Goal: Task Accomplishment & Management: Complete application form

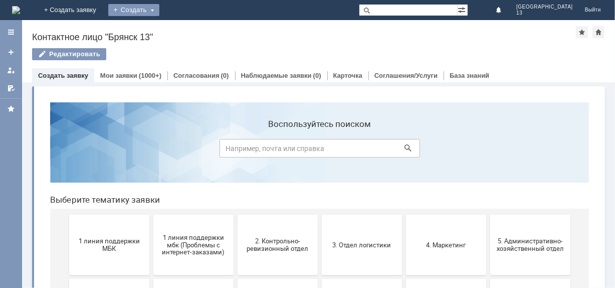
drag, startPoint x: 205, startPoint y: 12, endPoint x: 203, endPoint y: 18, distance: 6.3
click at [159, 14] on div "Создать" at bounding box center [133, 10] width 51 height 12
click at [186, 28] on link "Заявка" at bounding box center [148, 30] width 76 height 12
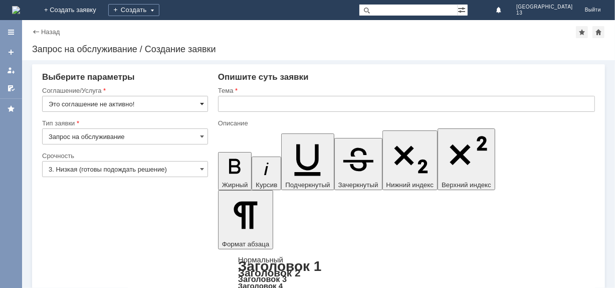
click at [201, 105] on span at bounding box center [202, 104] width 4 height 8
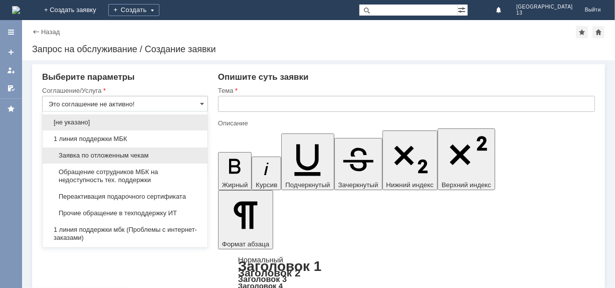
click at [154, 154] on span "Заявка по отложенным чекам" at bounding box center [125, 155] width 153 height 8
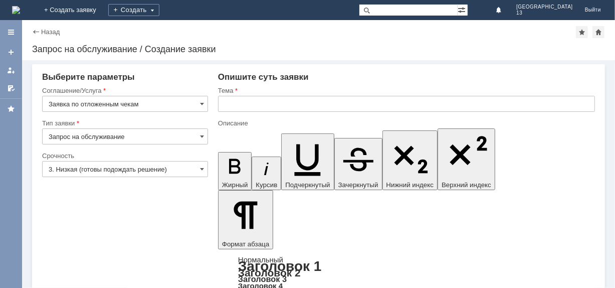
type input "Заявка по отложенным чекам"
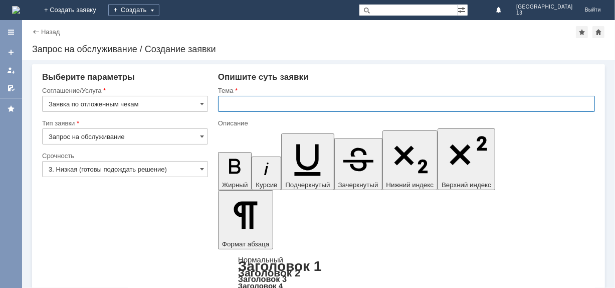
click at [229, 100] on input "text" at bounding box center [406, 104] width 377 height 16
type input "отл чек"
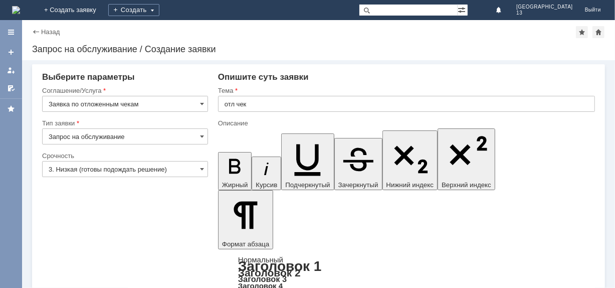
drag, startPoint x: 255, startPoint y: 231, endPoint x: 250, endPoint y: 223, distance: 9.2
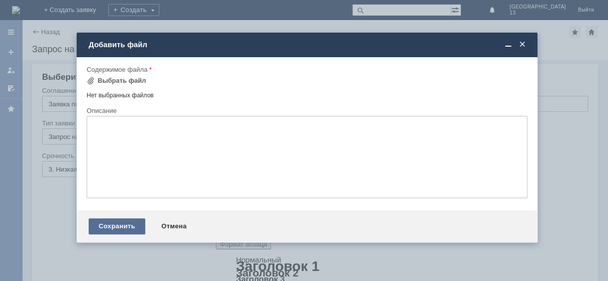
click at [113, 230] on div "Сохранить" at bounding box center [117, 226] width 57 height 16
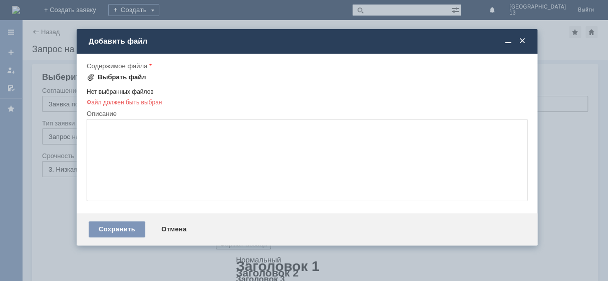
click at [110, 80] on div "Выбрать файл" at bounding box center [122, 77] width 49 height 8
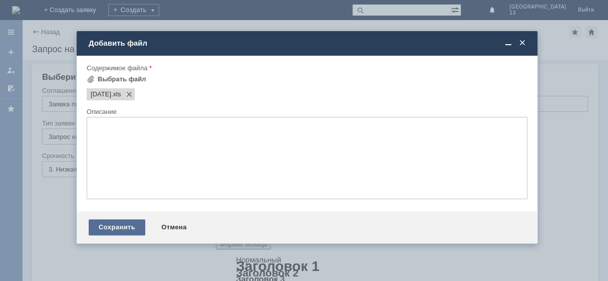
click at [128, 228] on div "Сохранить" at bounding box center [117, 227] width 57 height 16
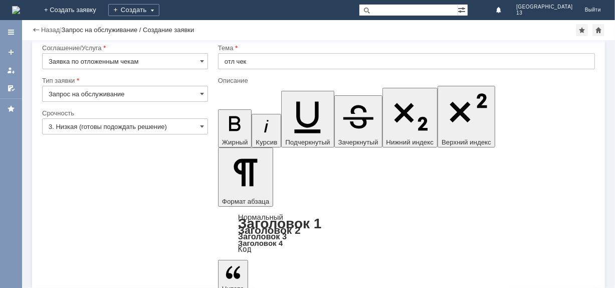
scroll to position [22, 0]
